Goal: Subscribe to service/newsletter

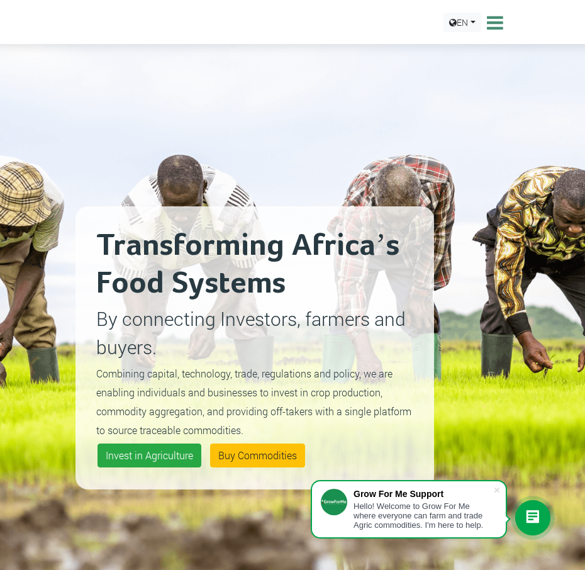
type input "uOBjugRmVID"
type input "[EMAIL_ADDRESS][DOMAIN_NAME]"
